Goal: Task Accomplishment & Management: Manage account settings

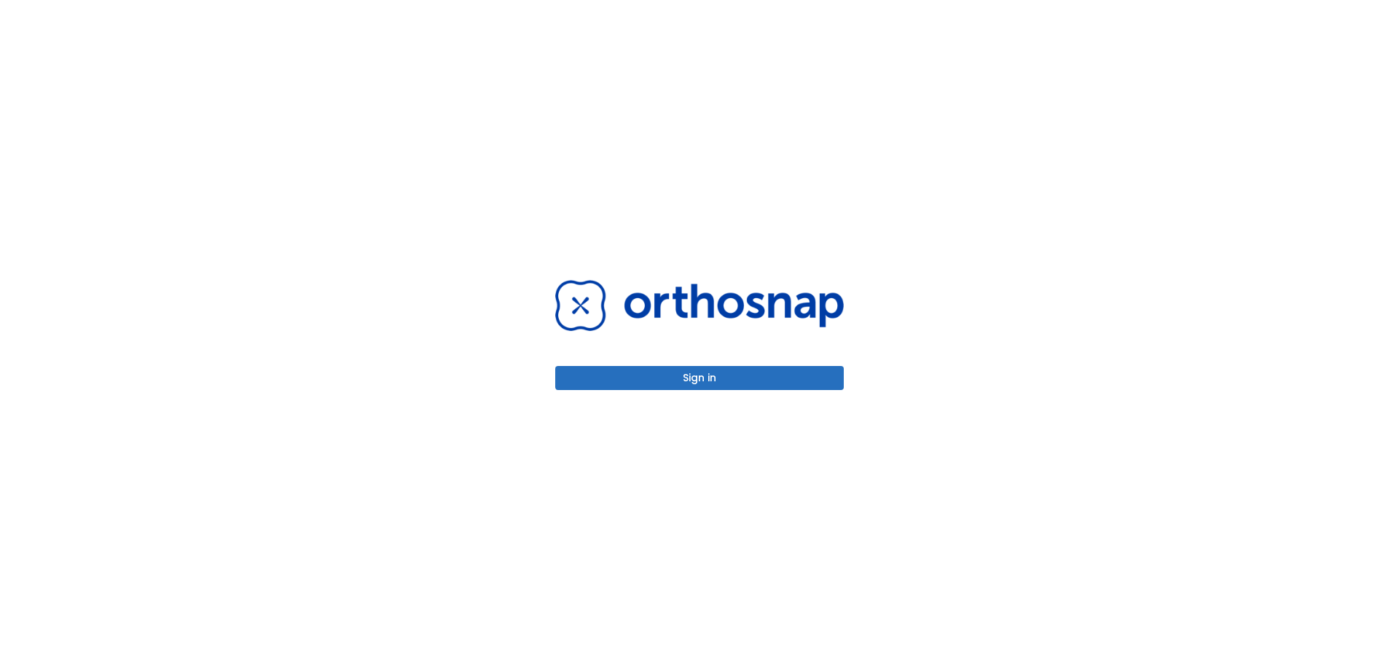
click at [694, 370] on button "Sign in" at bounding box center [699, 378] width 289 height 24
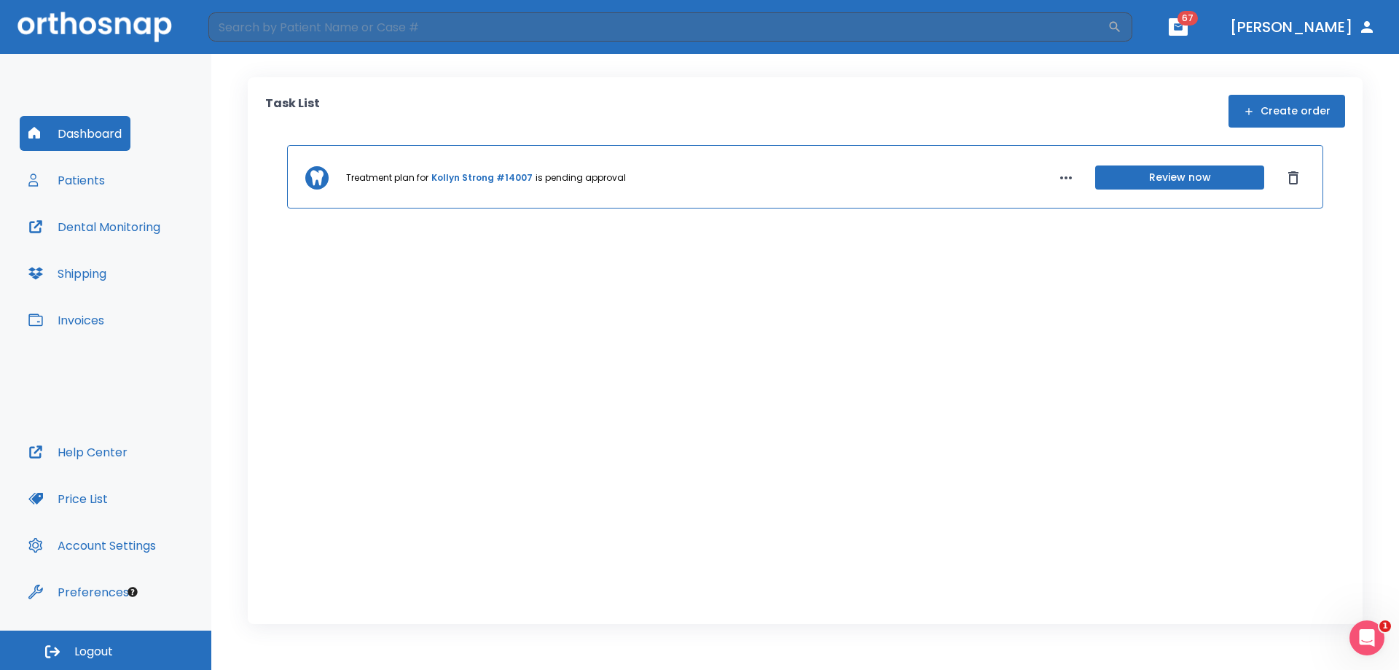
click at [70, 316] on button "Invoices" at bounding box center [66, 319] width 93 height 35
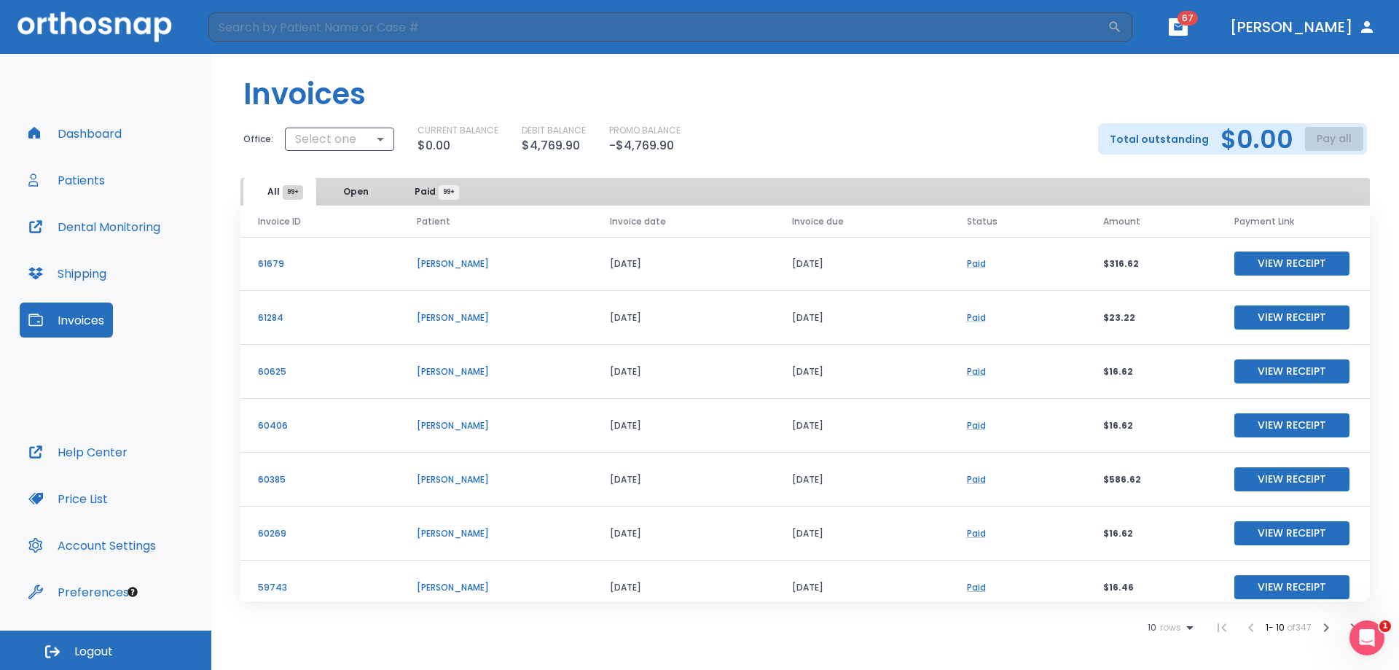
click at [82, 651] on span "Logout" at bounding box center [93, 651] width 39 height 16
